Goal: Register for event/course

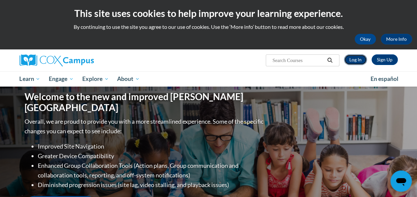
click at [349, 57] on link "Log In" at bounding box center [355, 59] width 23 height 11
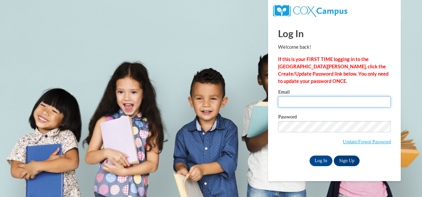
click at [345, 105] on input "Email" at bounding box center [334, 101] width 113 height 11
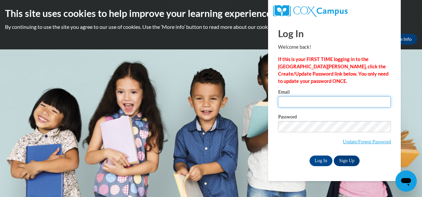
type input "mrainho43@gmail.com"
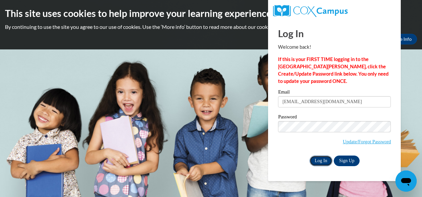
click at [326, 158] on input "Log In" at bounding box center [320, 161] width 23 height 11
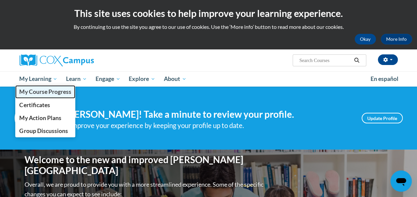
click at [42, 94] on span "My Course Progress" at bounding box center [45, 91] width 52 height 7
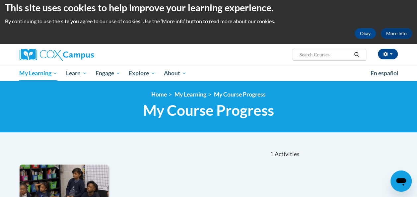
scroll to position [5, 0]
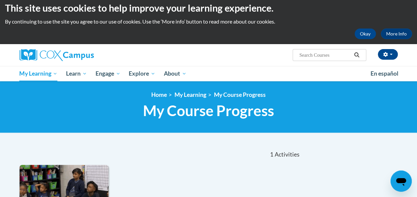
click at [322, 53] on input "Search..." at bounding box center [324, 55] width 53 height 8
type input "Oral Language is the Foundation of literacy"
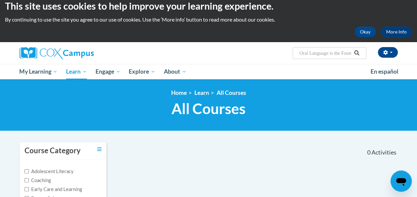
scroll to position [3, 0]
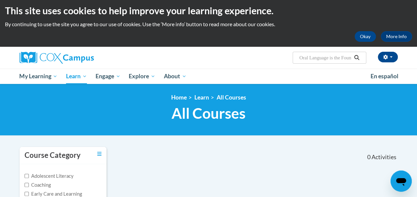
click at [342, 57] on input "Oral Language is the Foundation of literacy" at bounding box center [324, 58] width 53 height 8
type input "Oral Language is the Foundation for literacy"
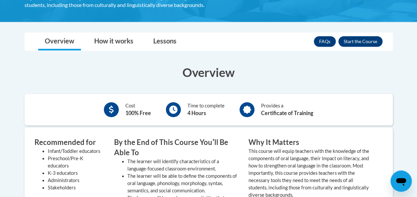
scroll to position [176, 0]
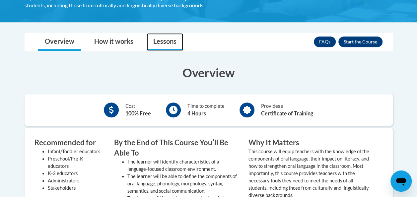
click at [160, 43] on link "Lessons" at bounding box center [165, 42] width 36 height 18
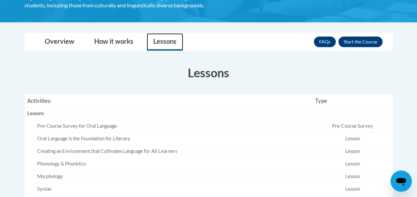
scroll to position [301, 0]
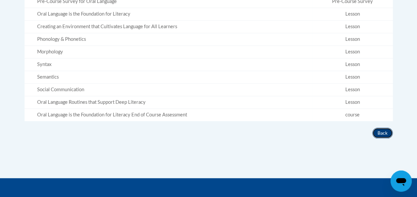
click at [375, 131] on button "Back" at bounding box center [382, 133] width 21 height 11
click at [382, 132] on button "Back" at bounding box center [382, 133] width 21 height 11
click at [383, 134] on button "Back" at bounding box center [382, 133] width 21 height 11
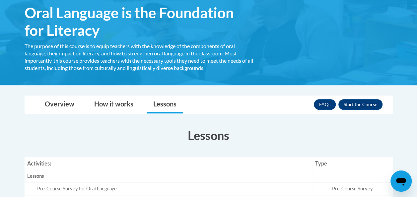
scroll to position [110, 0]
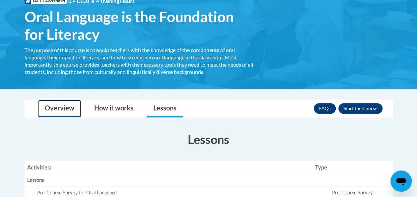
click at [44, 111] on link "Overview" at bounding box center [59, 109] width 43 height 18
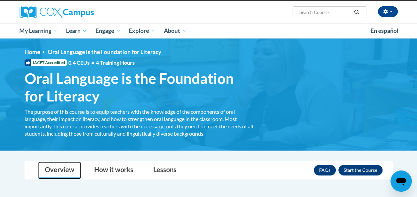
scroll to position [47, 0]
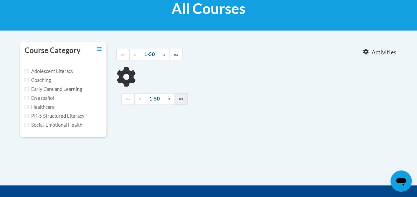
type input "Oral Language is the Foundation for literacy"
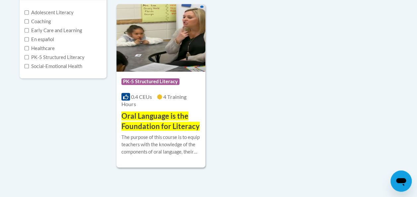
scroll to position [168, 0]
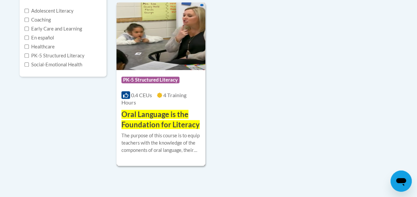
click at [158, 106] on div "Course Category: PK-5 Structured Literacy 0.4 CEUs 4 Training Hours COURSE Oral…" at bounding box center [160, 100] width 89 height 60
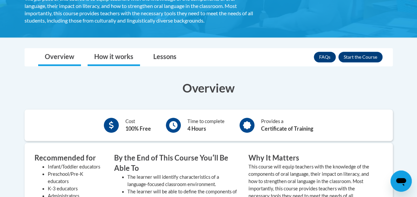
scroll to position [161, 0]
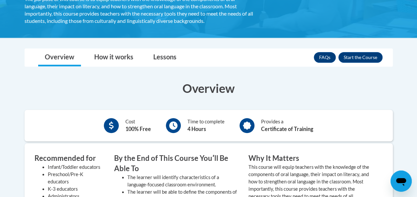
click at [173, 126] on icon at bounding box center [173, 125] width 8 height 8
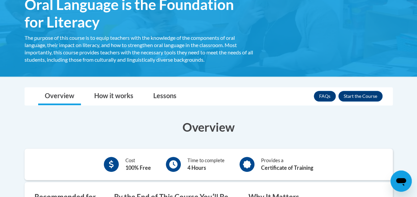
scroll to position [120, 0]
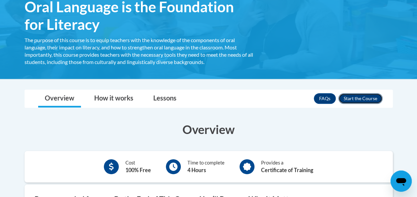
click at [365, 97] on button "Enroll" at bounding box center [360, 98] width 44 height 11
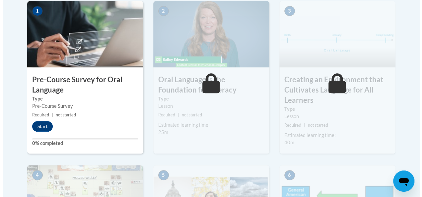
scroll to position [238, 0]
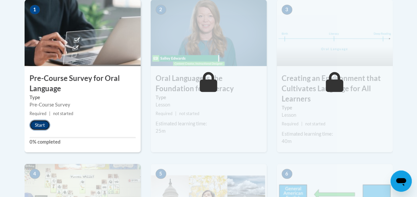
click at [44, 127] on button "Start" at bounding box center [40, 125] width 21 height 11
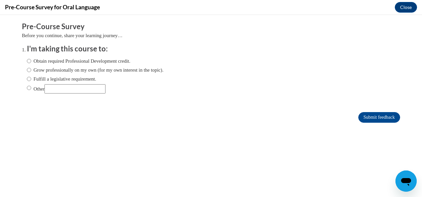
scroll to position [0, 0]
click at [22, 61] on ol "I'm taking this course to: Obtain required Professional Development credit. Gro…" at bounding box center [216, 74] width 388 height 60
click at [27, 61] on input "Obtain required Professional Development credit." at bounding box center [29, 60] width 4 height 7
radio input "true"
click at [359, 120] on input "Submit feedback" at bounding box center [379, 117] width 42 height 11
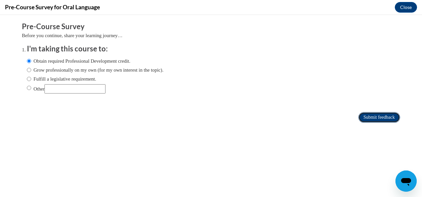
drag, startPoint x: 354, startPoint y: 111, endPoint x: 363, endPoint y: 117, distance: 10.1
click at [363, 117] on input "Submit feedback" at bounding box center [379, 117] width 42 height 11
click at [375, 119] on input "Submit feedback" at bounding box center [379, 117] width 42 height 11
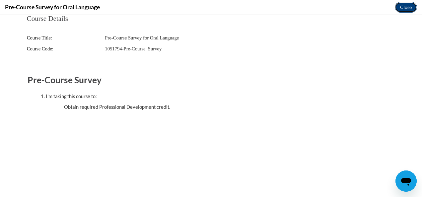
drag, startPoint x: 406, startPoint y: 6, endPoint x: 320, endPoint y: 35, distance: 91.0
click at [406, 6] on button "Close" at bounding box center [406, 7] width 22 height 11
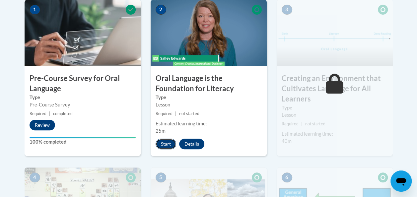
click at [165, 143] on button "Start" at bounding box center [166, 144] width 21 height 11
